Goal: Subscribe to service/newsletter

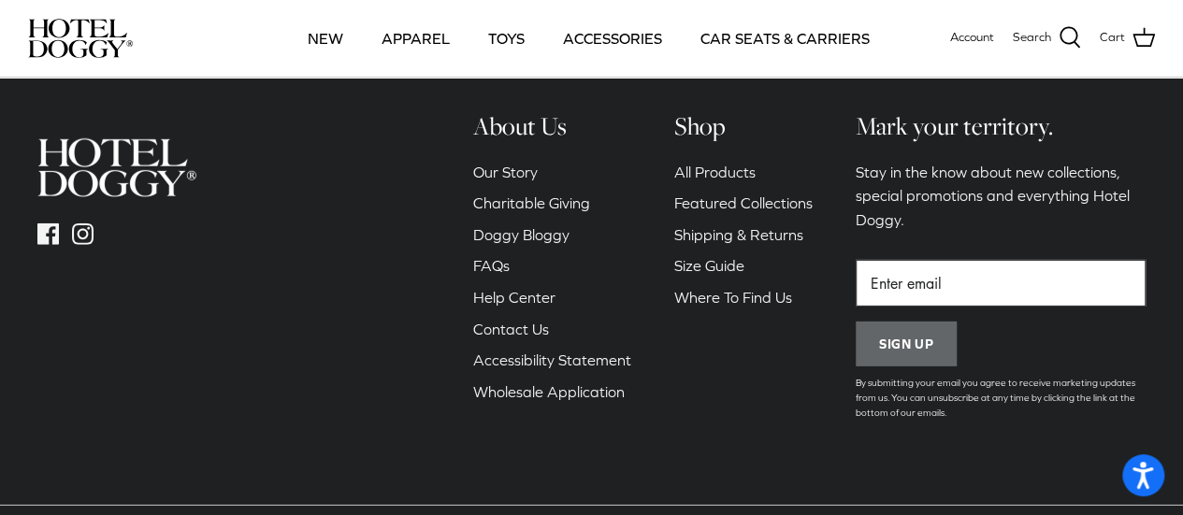
click at [887, 260] on input "Email" at bounding box center [1001, 283] width 290 height 47
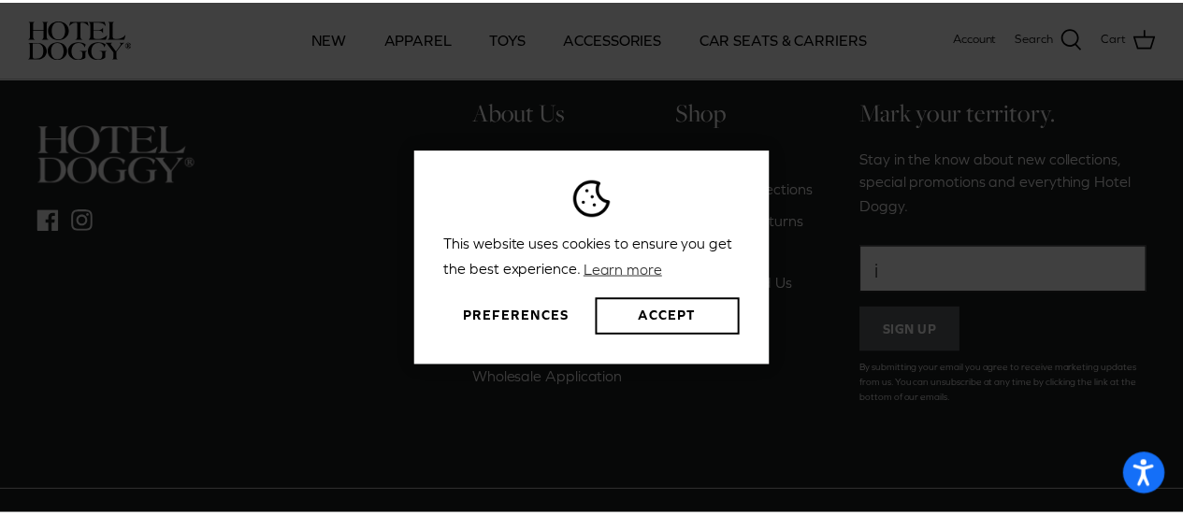
scroll to position [2718, 0]
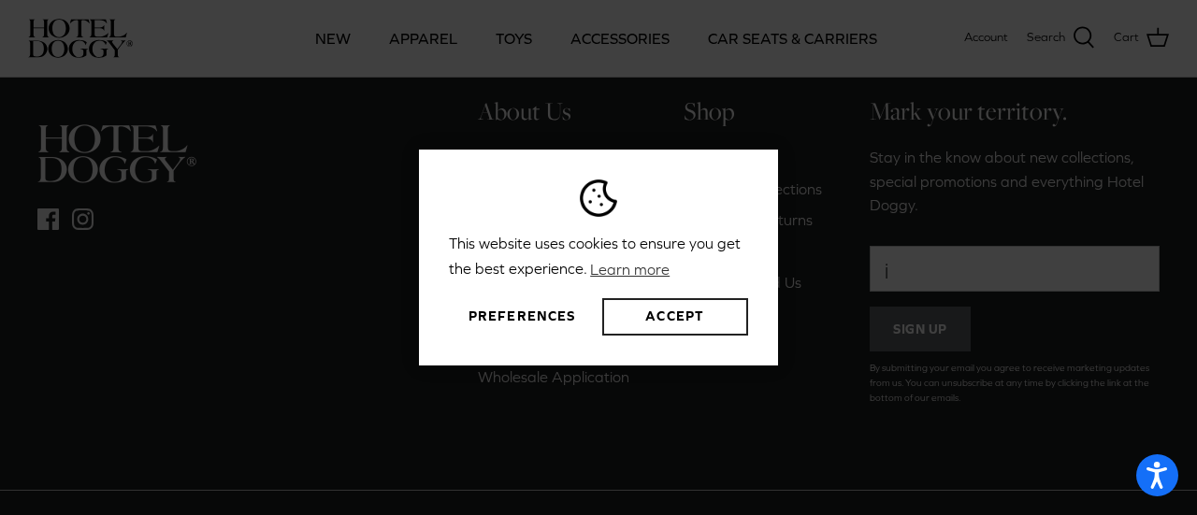
click at [701, 318] on button "Accept" at bounding box center [675, 316] width 146 height 37
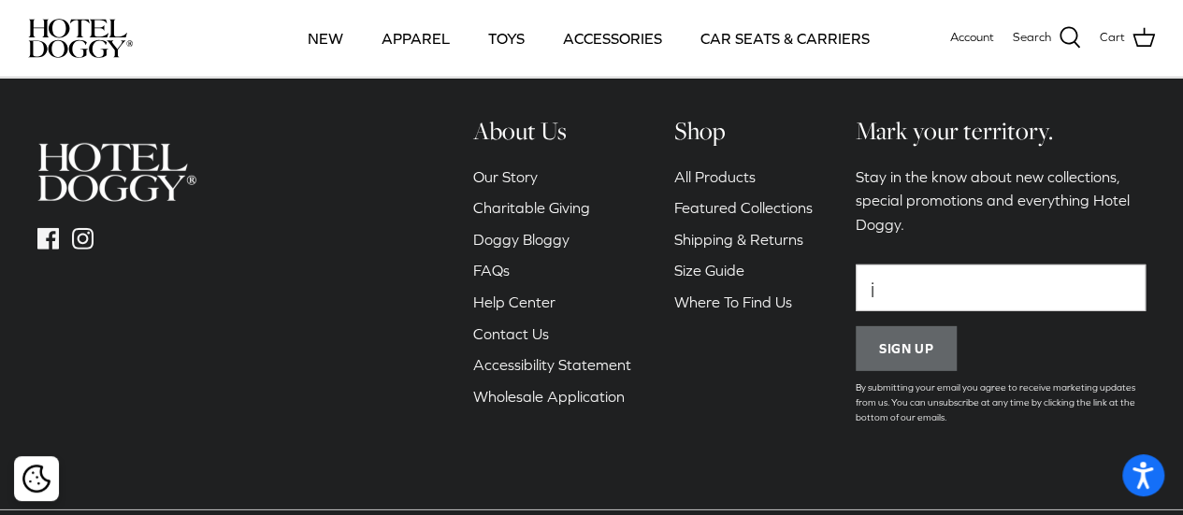
click at [887, 264] on div "This website uses cookies to ensure you get the best experience. Learn more Pre…" at bounding box center [591, 257] width 1183 height 515
click at [895, 265] on input "j" at bounding box center [1001, 288] width 290 height 47
type input "[PERSON_NAME][EMAIL_ADDRESS][DOMAIN_NAME]"
click at [945, 326] on button "Sign up" at bounding box center [906, 348] width 101 height 45
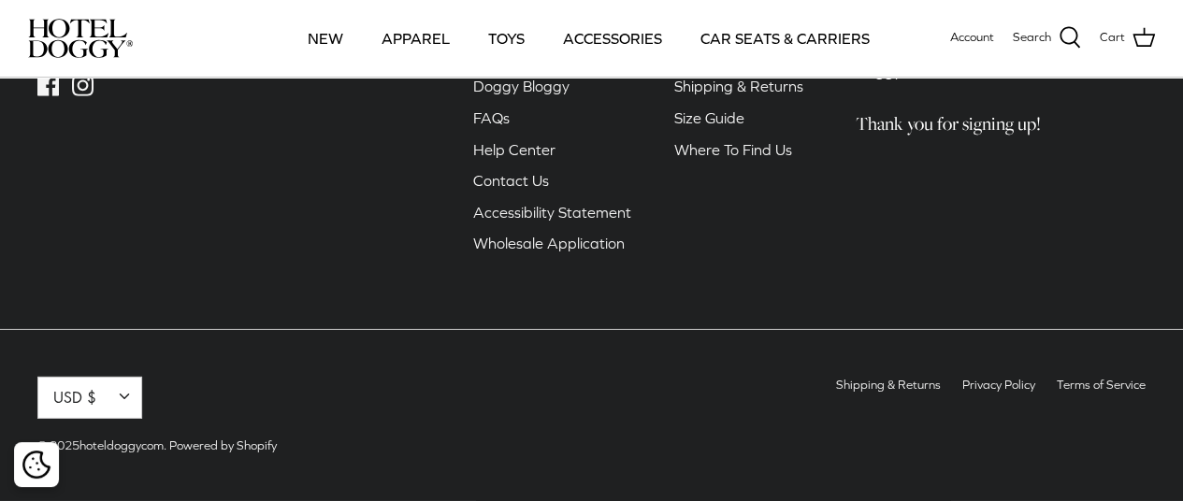
scroll to position [2838, 0]
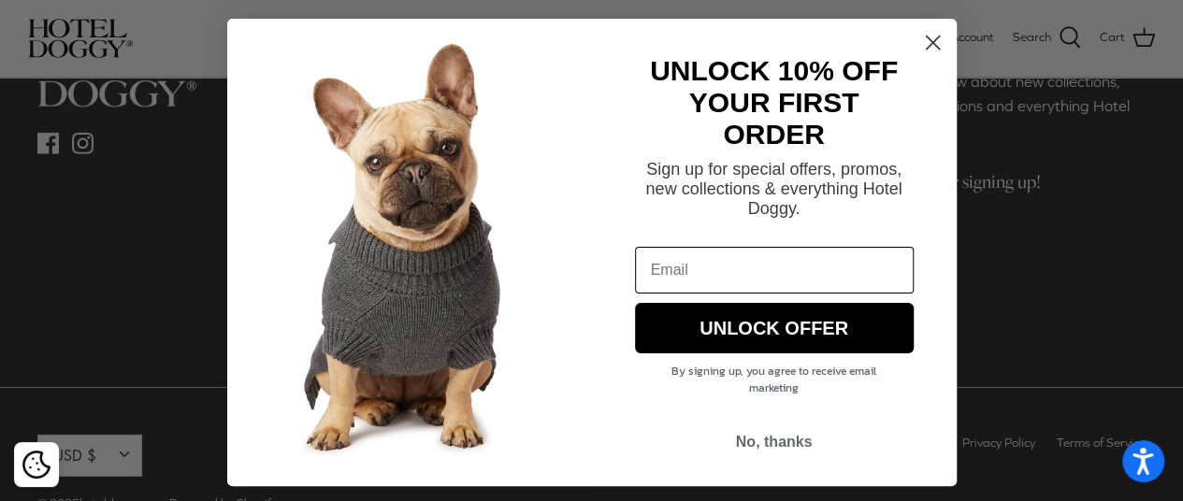
click at [700, 261] on input "Email" at bounding box center [774, 270] width 279 height 47
type input "[PERSON_NAME][EMAIL_ADDRESS][DOMAIN_NAME]"
click at [752, 334] on button "UNLOCK OFFER" at bounding box center [774, 328] width 279 height 51
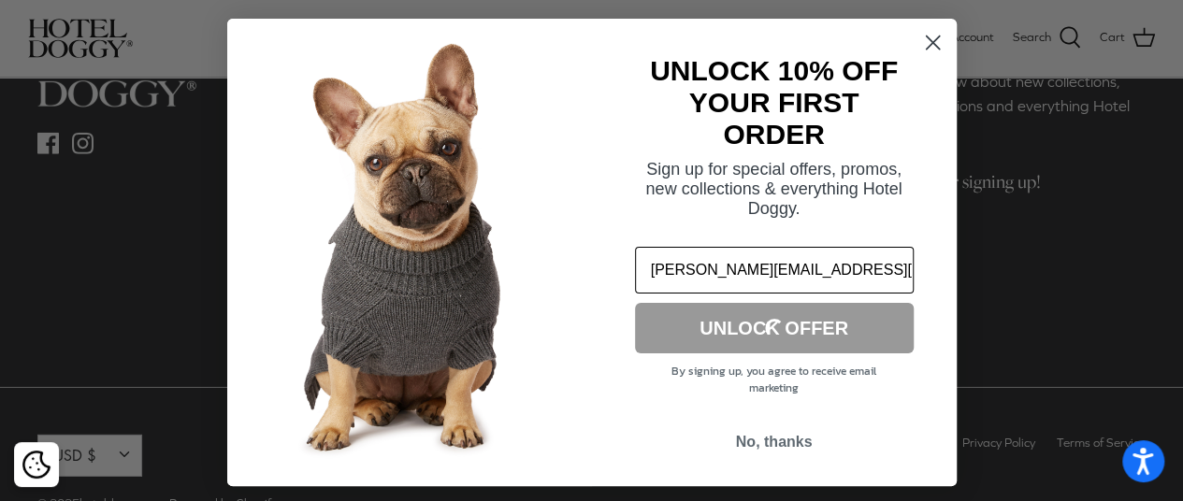
click at [921, 54] on circle "Close dialog" at bounding box center [932, 42] width 31 height 31
